Goal: Information Seeking & Learning: Compare options

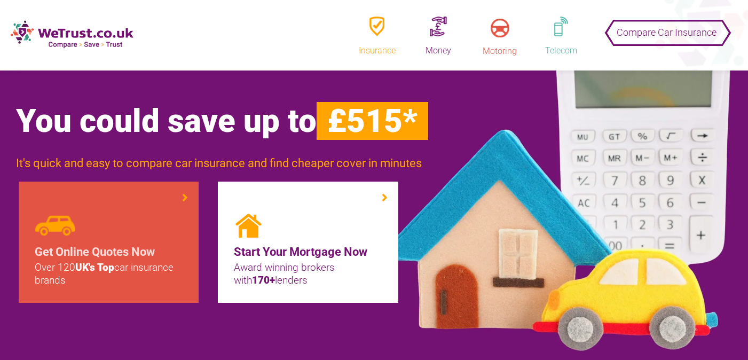
click at [121, 261] on h4 "Get Online Quotes Now" at bounding box center [109, 252] width 148 height 18
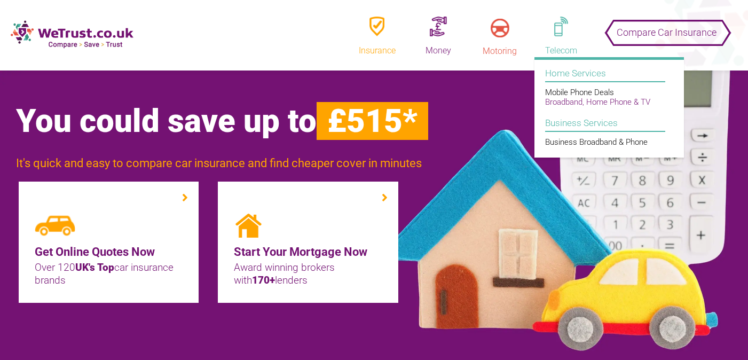
click at [566, 107] on link "Broadband, Home Phone & TV" at bounding box center [597, 102] width 105 height 10
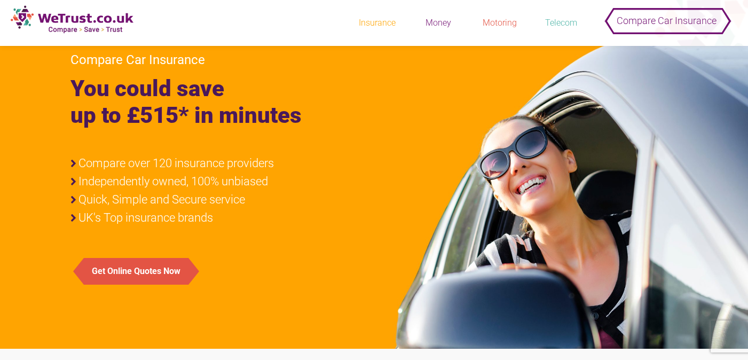
scroll to position [248, 0]
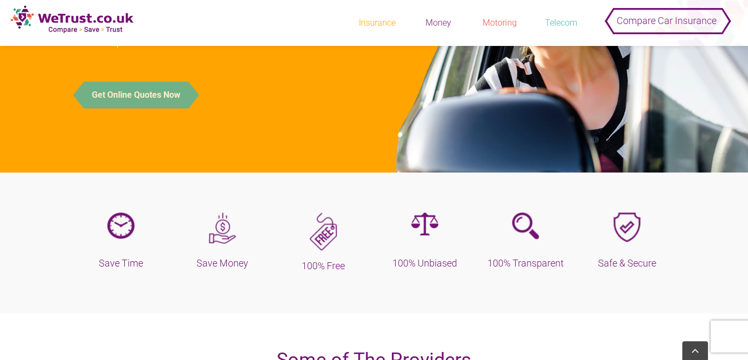
click at [149, 108] on button "Get Online Quotes Now" at bounding box center [136, 95] width 105 height 27
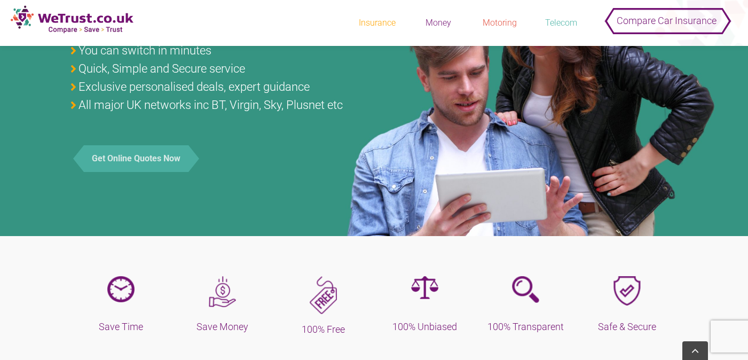
scroll to position [153, 0]
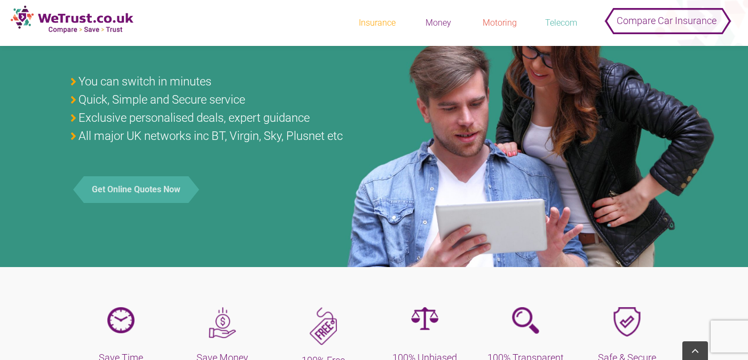
click at [145, 203] on button "Get Online Quotes Now" at bounding box center [136, 189] width 105 height 27
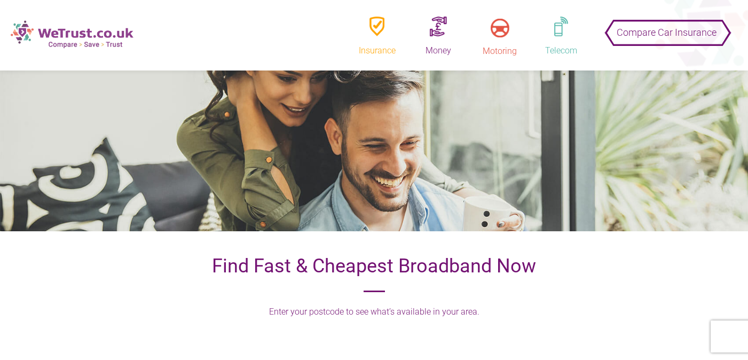
click at [21, 33] on img at bounding box center [72, 34] width 123 height 28
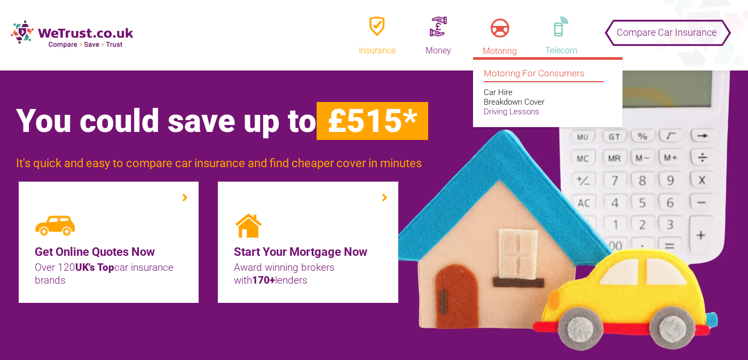
click at [498, 116] on link "Driving Lessons" at bounding box center [512, 112] width 56 height 10
